Goal: Task Accomplishment & Management: Use online tool/utility

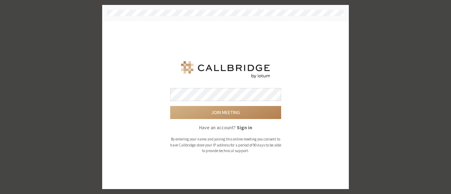
click at [170, 106] on button "Join meeting" at bounding box center [225, 112] width 111 height 13
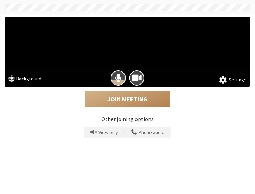
click at [227, 81] on span at bounding box center [223, 79] width 7 height 7
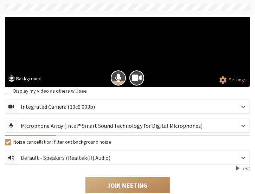
click at [32, 76] on button "Background" at bounding box center [24, 79] width 33 height 9
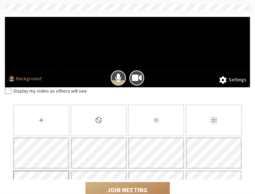
click at [107, 112] on div "None" at bounding box center [99, 121] width 56 height 32
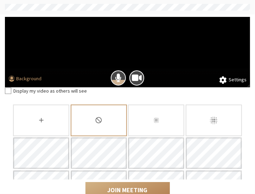
click at [153, 118] on icon "Slightly blur background" at bounding box center [156, 120] width 7 height 7
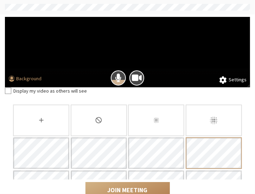
click at [155, 119] on icon "Slightly blur background" at bounding box center [156, 120] width 7 height 7
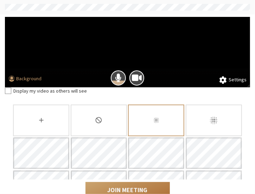
click at [120, 187] on button "Join Meeting" at bounding box center [128, 190] width 85 height 16
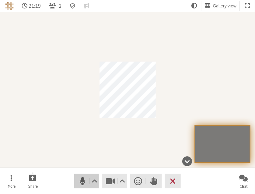
click at [85, 177] on span "Mute (Alt+A)" at bounding box center [83, 182] width 10 height 10
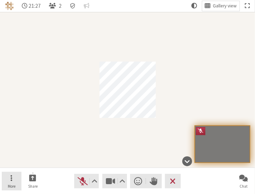
click at [17, 176] on button "More" at bounding box center [12, 181] width 20 height 19
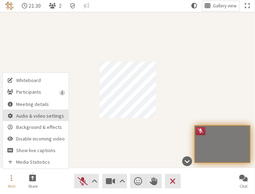
click at [44, 115] on span "Audio & video settings" at bounding box center [41, 115] width 49 height 5
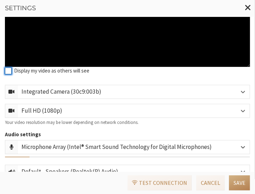
scroll to position [111, 0]
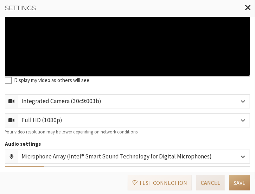
click at [202, 181] on button "Cancel" at bounding box center [211, 182] width 29 height 15
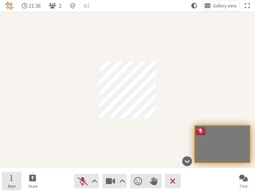
click at [14, 178] on button "More" at bounding box center [12, 181] width 20 height 19
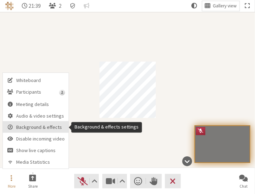
click at [50, 123] on button "Background & effects" at bounding box center [36, 127] width 66 height 12
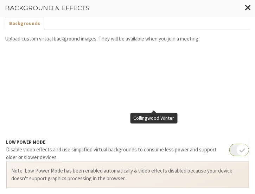
scroll to position [150, 0]
click at [102, 153] on div "None" at bounding box center [99, 169] width 56 height 32
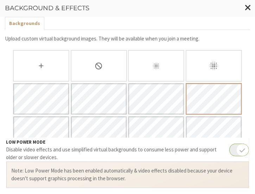
click at [171, 71] on div "Slightly blur background" at bounding box center [156, 66] width 56 height 32
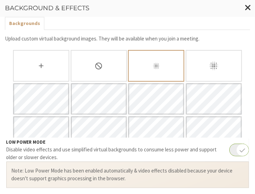
click at [103, 51] on div "None" at bounding box center [99, 66] width 56 height 32
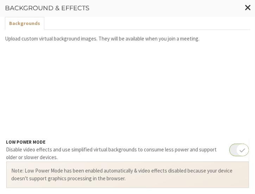
scroll to position [287, 0]
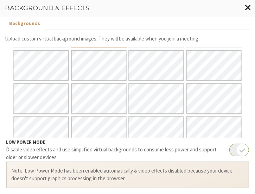
click at [249, 9] on span "Close modal" at bounding box center [248, 8] width 6 height 8
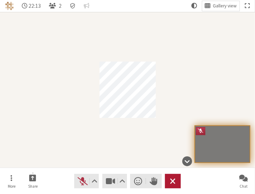
click at [170, 181] on span "Leave meeting" at bounding box center [173, 182] width 6 height 10
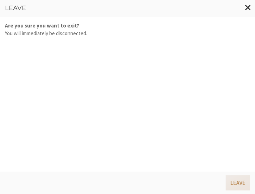
click at [243, 183] on button "Leave" at bounding box center [238, 182] width 24 height 15
